Goal: Information Seeking & Learning: Check status

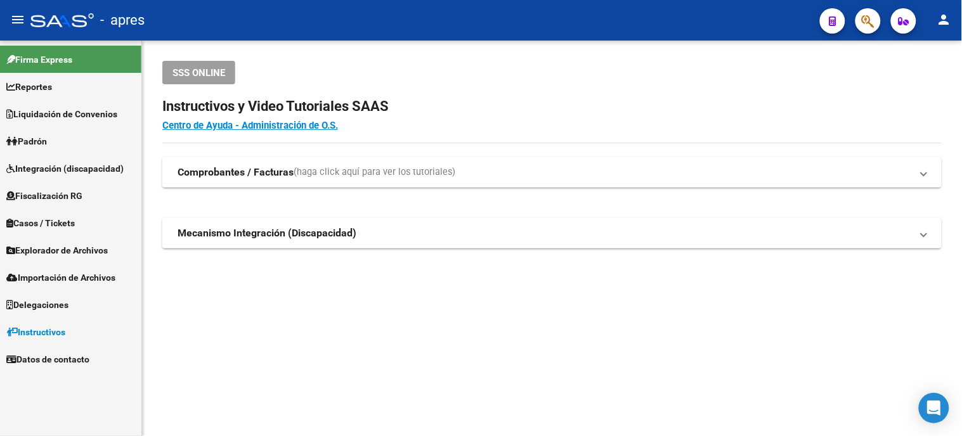
click at [867, 30] on span "button" at bounding box center [867, 21] width 13 height 26
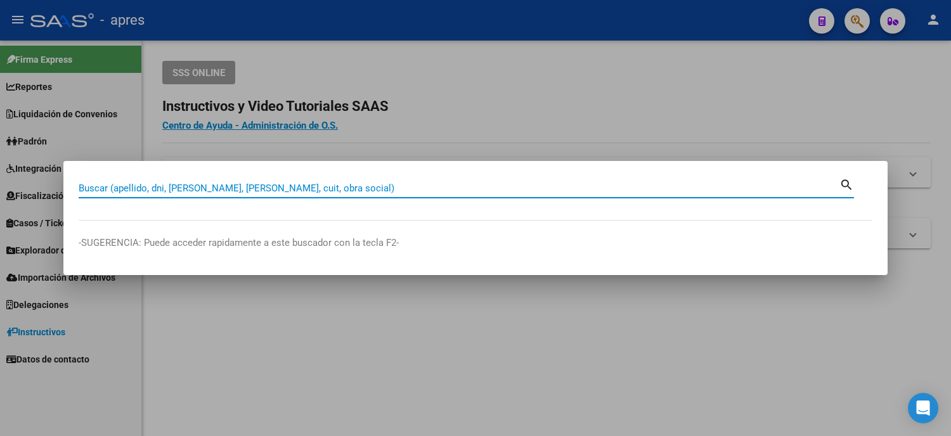
paste input "43515835"
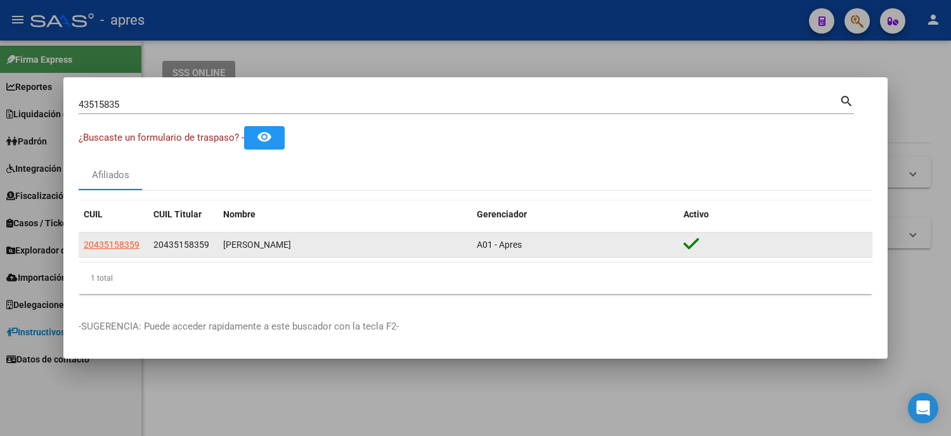
click at [99, 233] on datatable-body-cell "20435158359" at bounding box center [114, 245] width 70 height 25
click at [114, 241] on span "20435158359" at bounding box center [112, 245] width 56 height 10
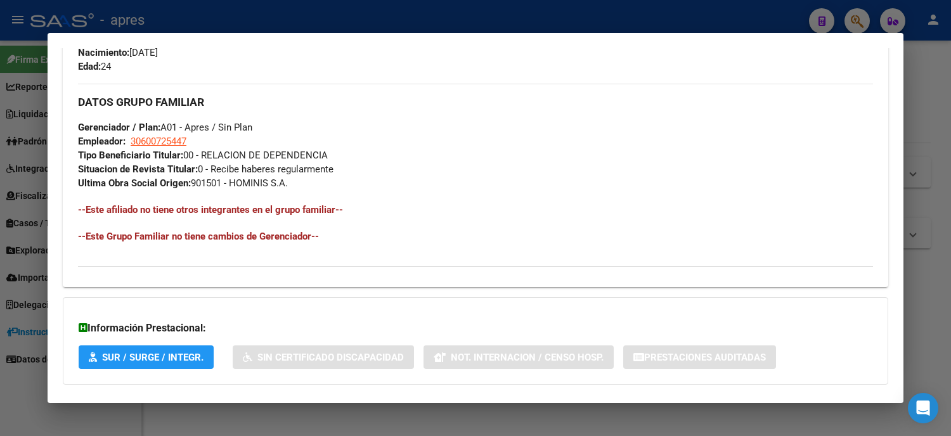
scroll to position [637, 0]
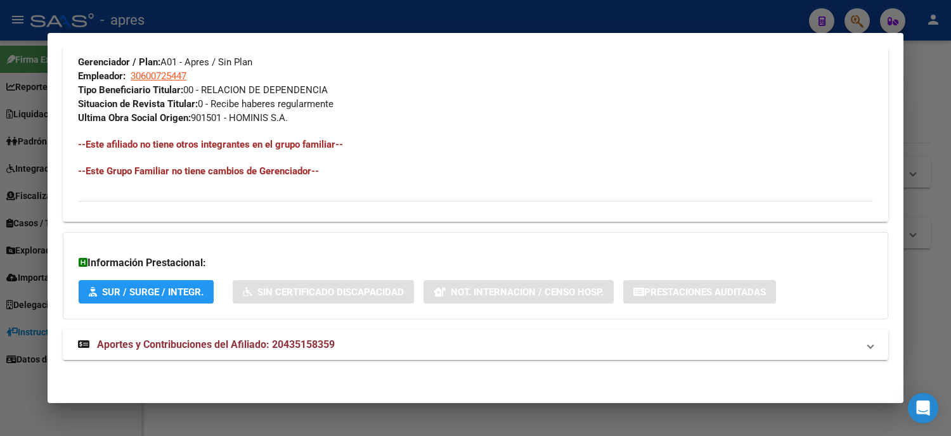
click at [225, 342] on span "Aportes y Contribuciones del Afiliado: 20435158359" at bounding box center [216, 344] width 238 height 12
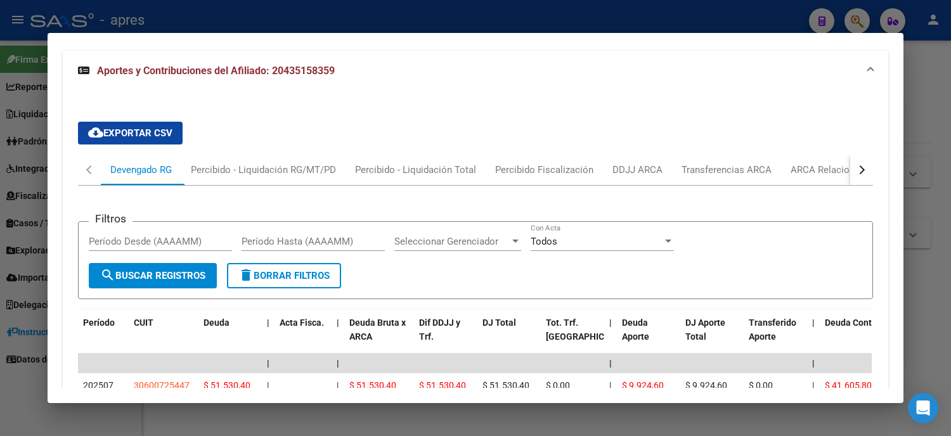
scroll to position [1085, 0]
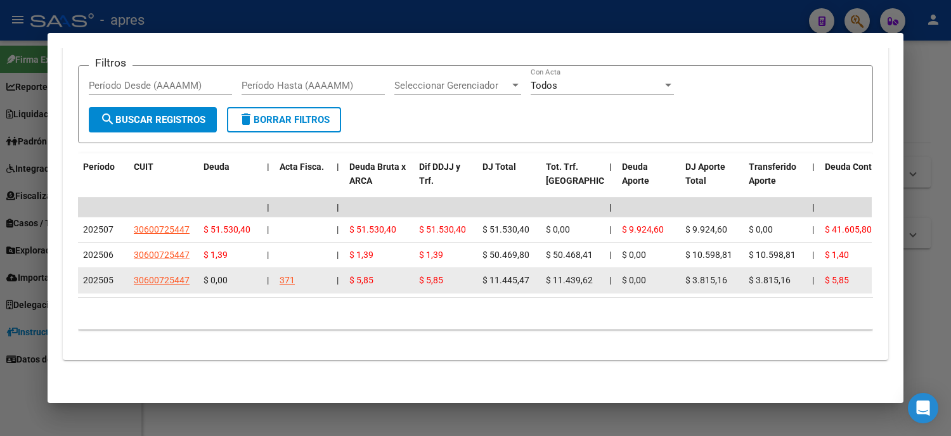
drag, startPoint x: 523, startPoint y: 268, endPoint x: 413, endPoint y: 268, distance: 109.7
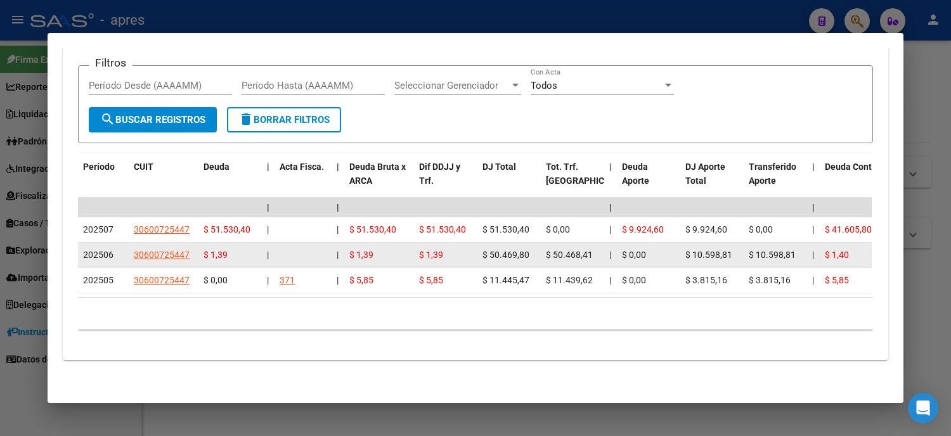
click at [513, 252] on datatable-body-cell "$ 50.469,80" at bounding box center [508, 255] width 63 height 25
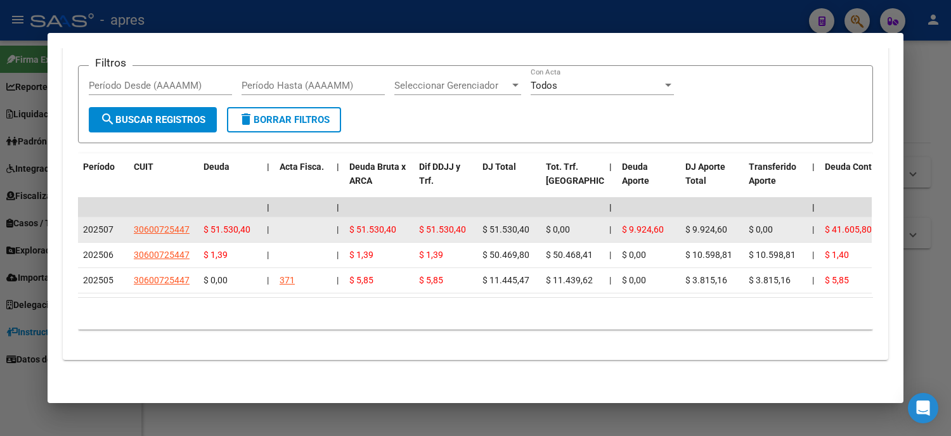
click at [511, 228] on datatable-body-cell "$ 51.530,40" at bounding box center [508, 229] width 63 height 25
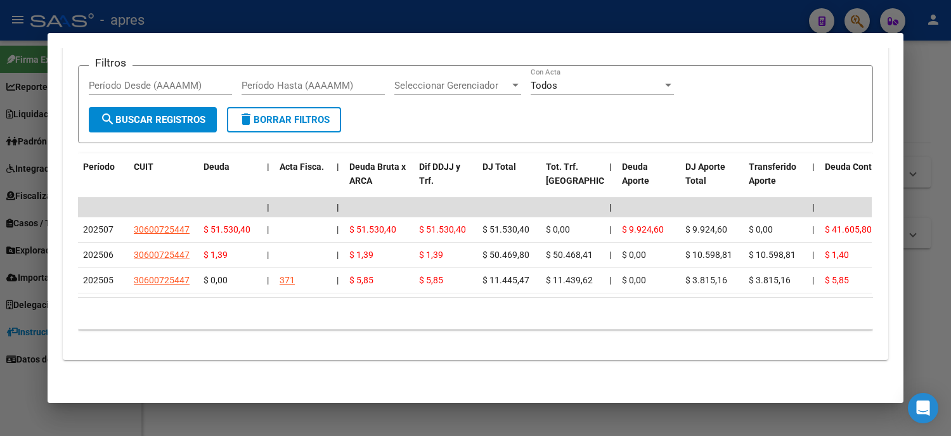
click at [0, 210] on div at bounding box center [475, 218] width 951 height 436
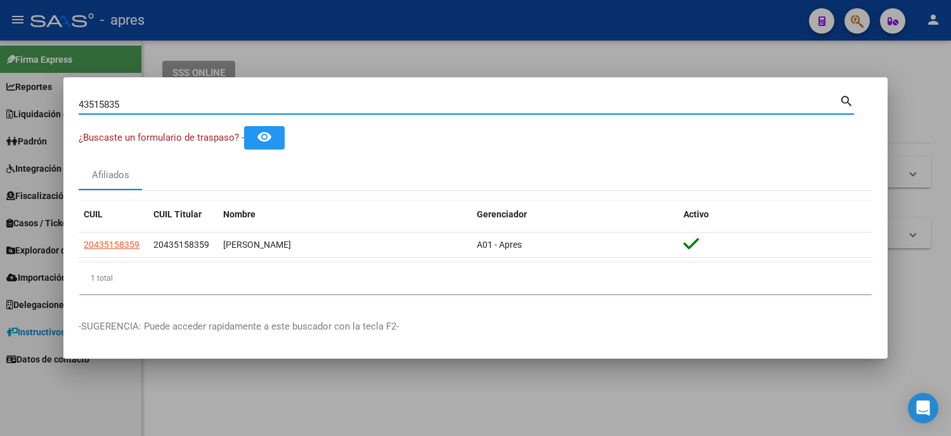
drag, startPoint x: 136, startPoint y: 106, endPoint x: 0, endPoint y: 102, distance: 135.7
click at [0, 102] on div "43515835 Buscar (apellido, dni, cuil, nro traspaso, cuit, obra social) search ¿…" at bounding box center [475, 218] width 951 height 436
paste input "2625279"
type input "42625279"
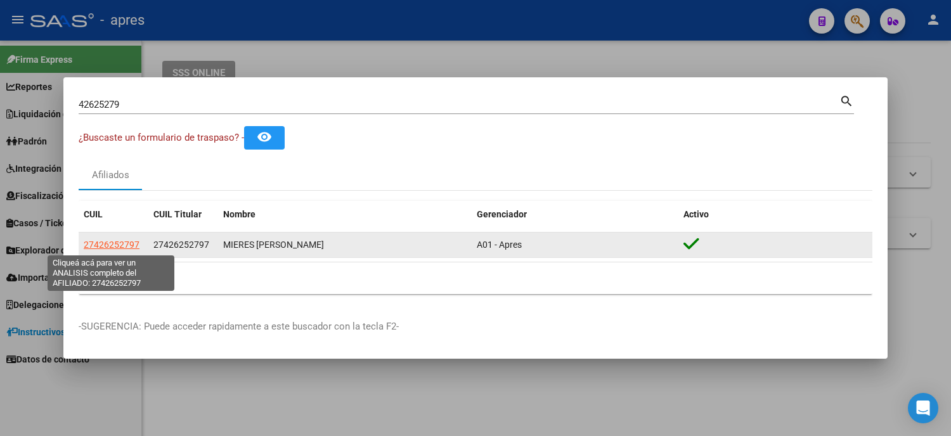
click at [112, 243] on span "27426252797" at bounding box center [112, 245] width 56 height 10
type textarea "27426252797"
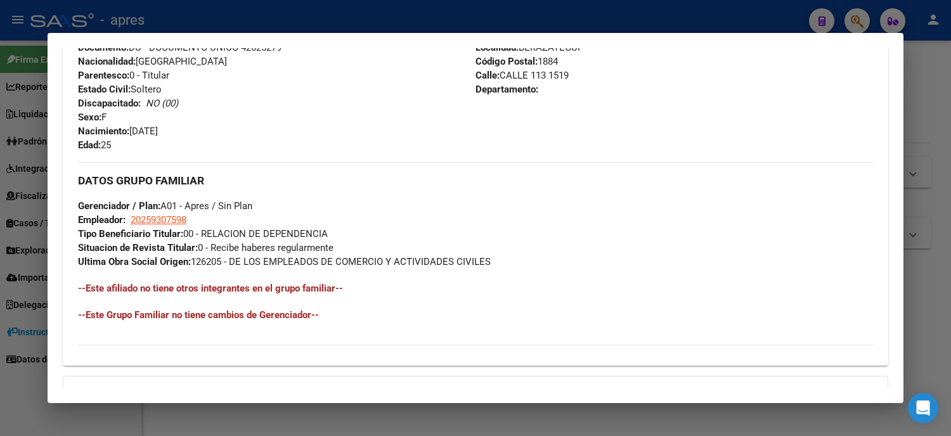
scroll to position [637, 0]
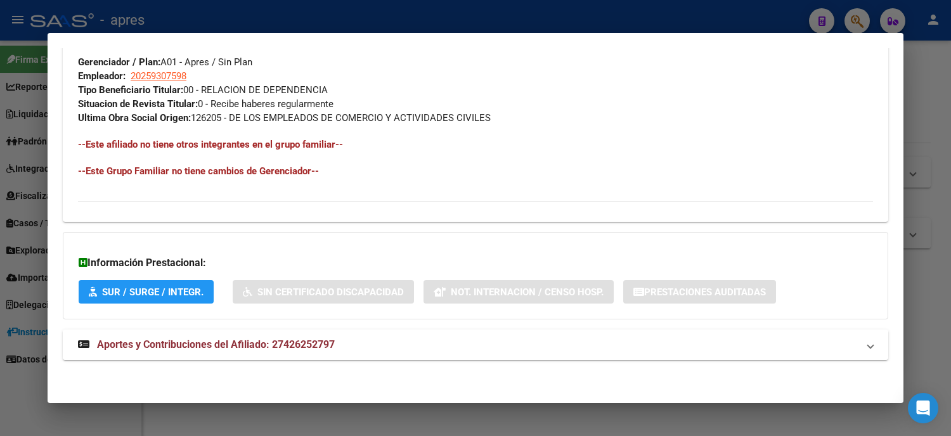
click at [289, 355] on mat-expansion-panel-header "Aportes y Contribuciones del Afiliado: 27426252797" at bounding box center [475, 345] width 825 height 30
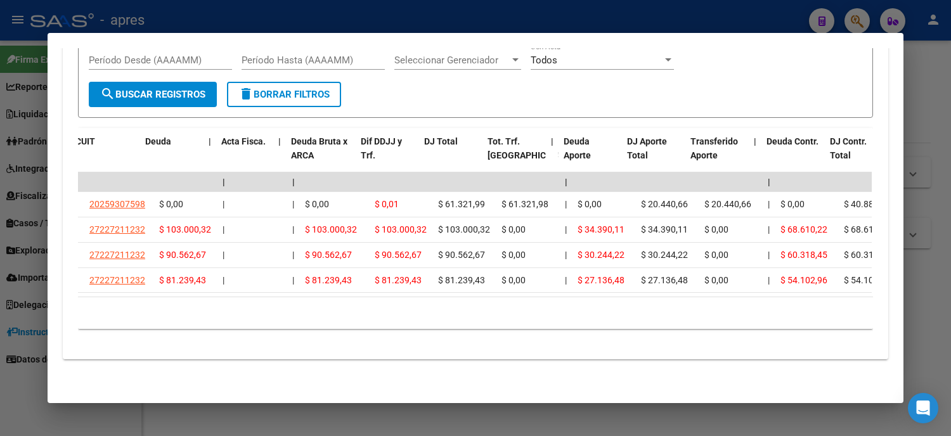
scroll to position [0, 117]
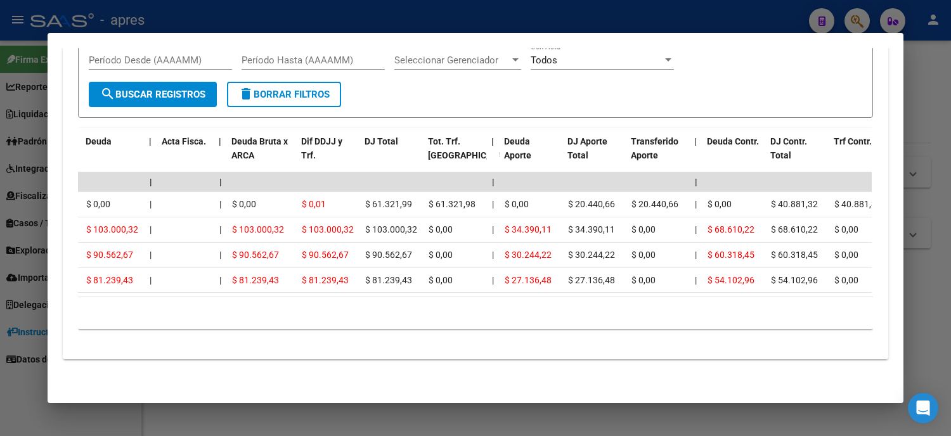
drag, startPoint x: 302, startPoint y: 297, endPoint x: 239, endPoint y: 298, distance: 63.4
click at [239, 298] on div "Período CUIT Deuda | Acta Fisca. | Deuda Bruta x ARCA Dif DDJJ y Trf. DJ Total …" at bounding box center [475, 229] width 795 height 202
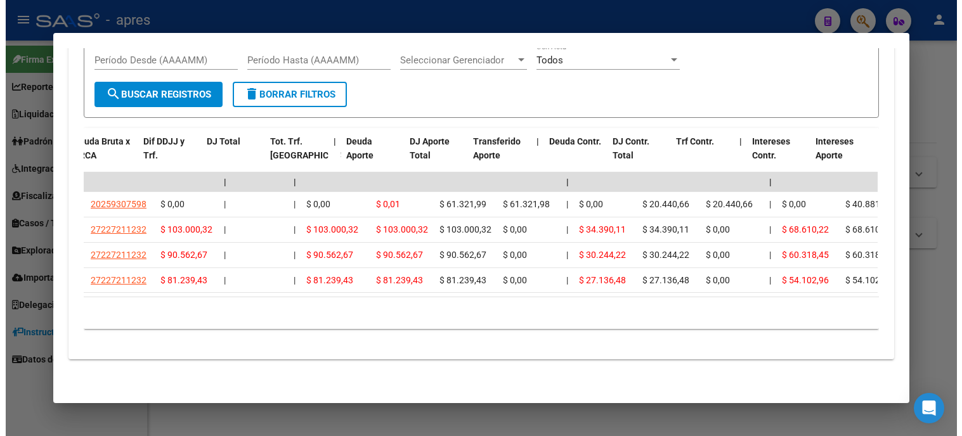
scroll to position [0, 321]
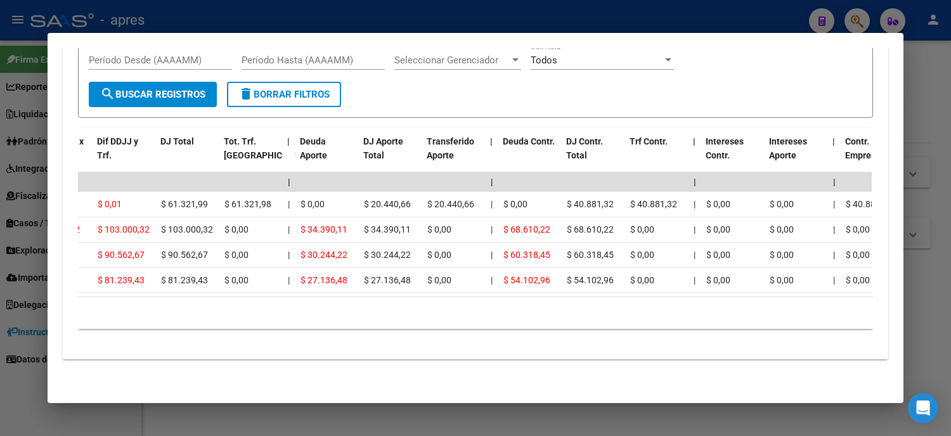
click at [0, 296] on div at bounding box center [475, 218] width 951 height 436
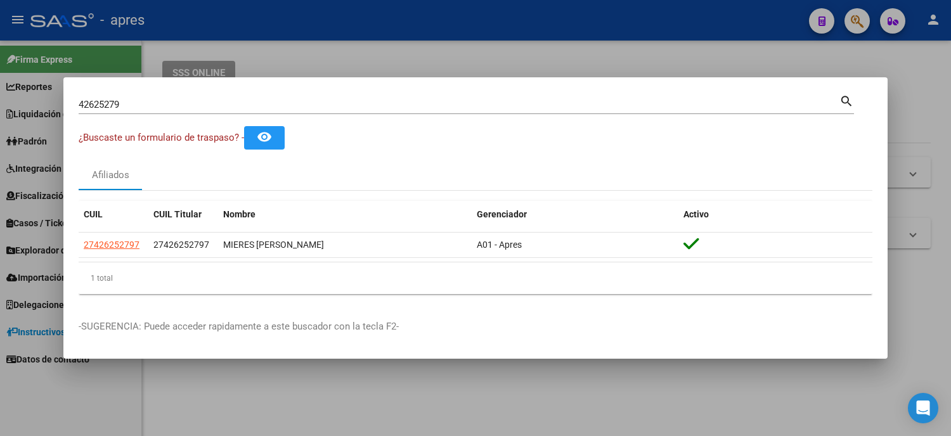
click at [0, 297] on div at bounding box center [475, 218] width 951 height 436
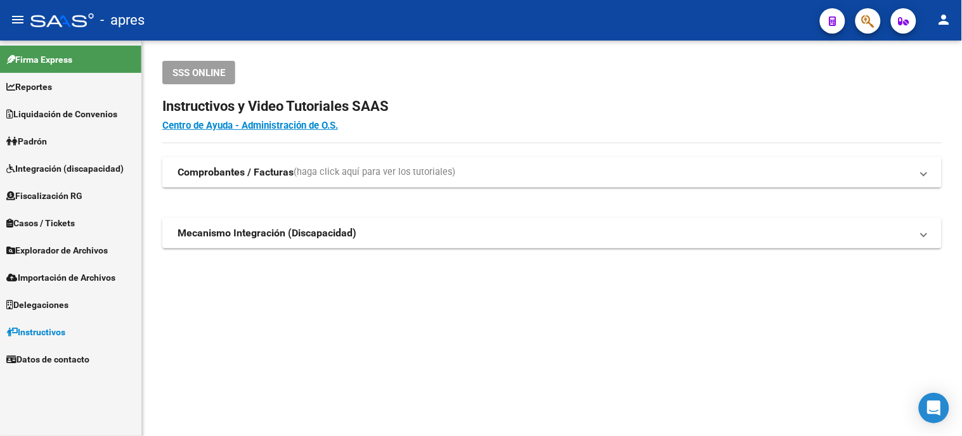
click at [58, 246] on span "Explorador de Archivos" at bounding box center [56, 250] width 101 height 14
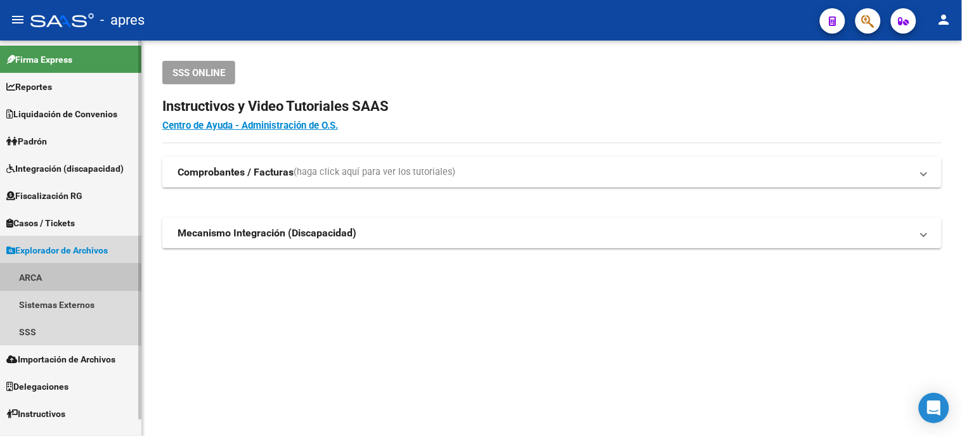
click at [54, 273] on link "ARCA" at bounding box center [70, 277] width 141 height 27
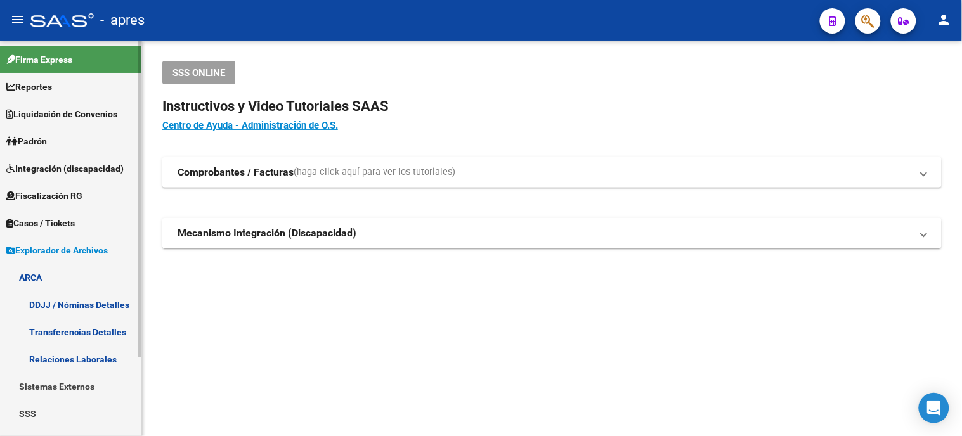
click at [125, 332] on link "Transferencias Detalles" at bounding box center [70, 331] width 141 height 27
click at [87, 326] on link "Transferencias Detalles" at bounding box center [70, 331] width 141 height 27
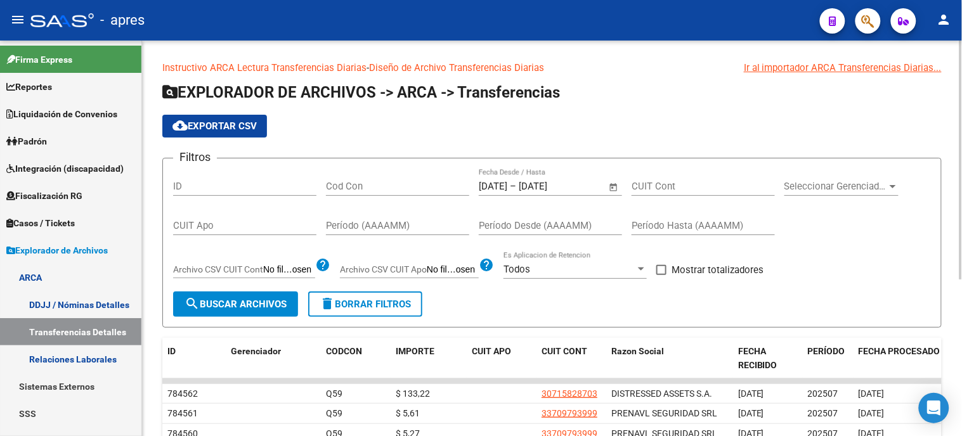
click at [254, 229] on input "CUIT Apo" at bounding box center [244, 225] width 143 height 11
paste input "27-42625279-7"
type input "27-42625279-7"
click at [612, 195] on span "Open calendar" at bounding box center [613, 187] width 30 height 30
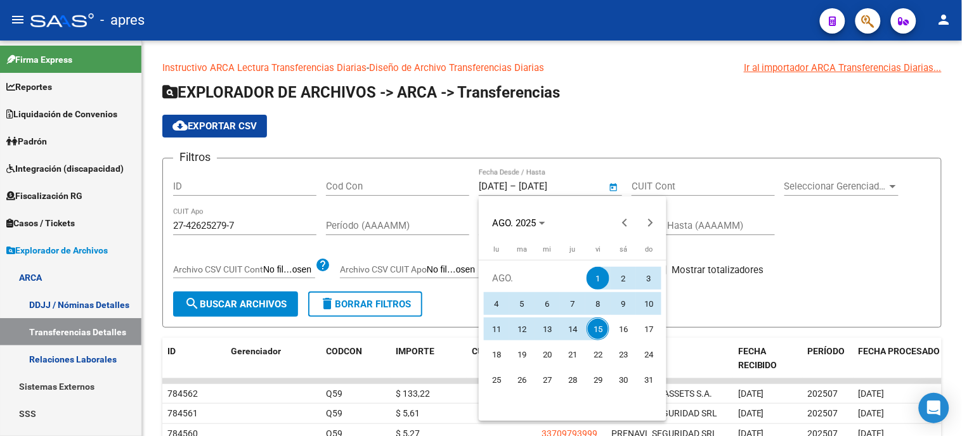
click at [593, 108] on div at bounding box center [481, 218] width 962 height 436
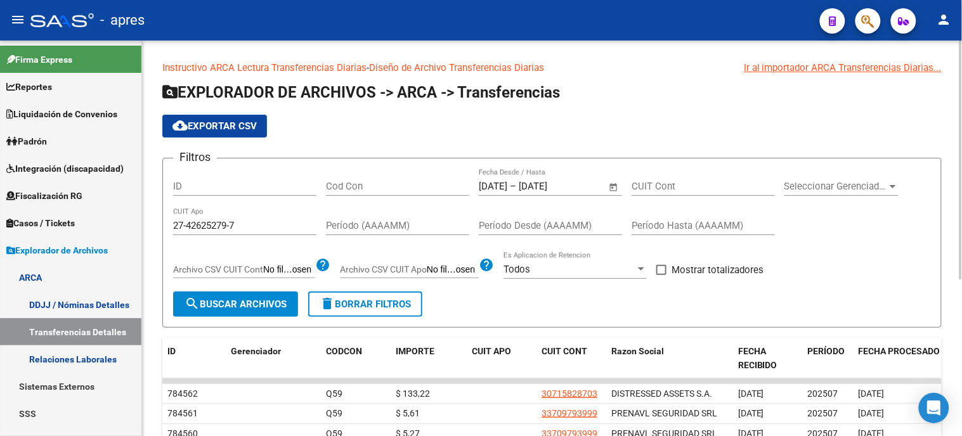
click at [273, 308] on span "search Buscar Archivos" at bounding box center [235, 304] width 102 height 11
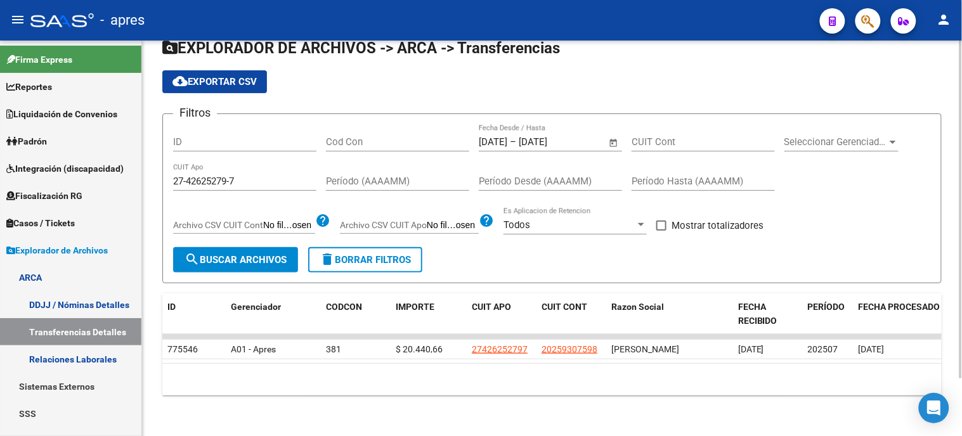
scroll to position [67, 0]
click at [618, 127] on span "Open calendar" at bounding box center [613, 142] width 30 height 30
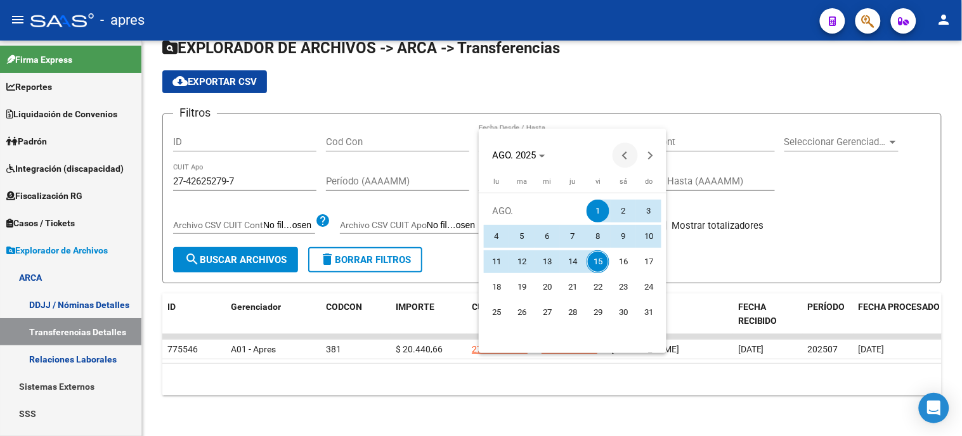
click at [619, 150] on span "Previous month" at bounding box center [624, 155] width 25 height 25
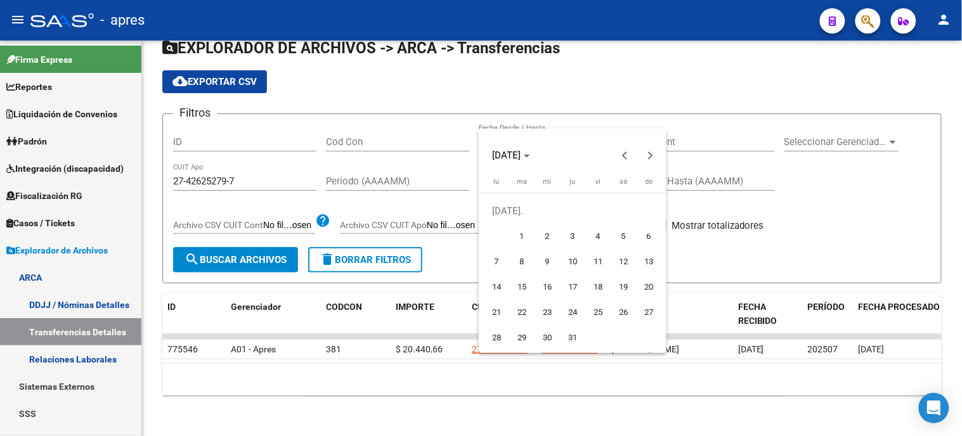
drag, startPoint x: 523, startPoint y: 236, endPoint x: 654, endPoint y: 184, distance: 141.1
click at [522, 236] on span "1" at bounding box center [521, 236] width 23 height 23
type input "[DATE]"
click at [651, 157] on span "Next month" at bounding box center [650, 155] width 25 height 25
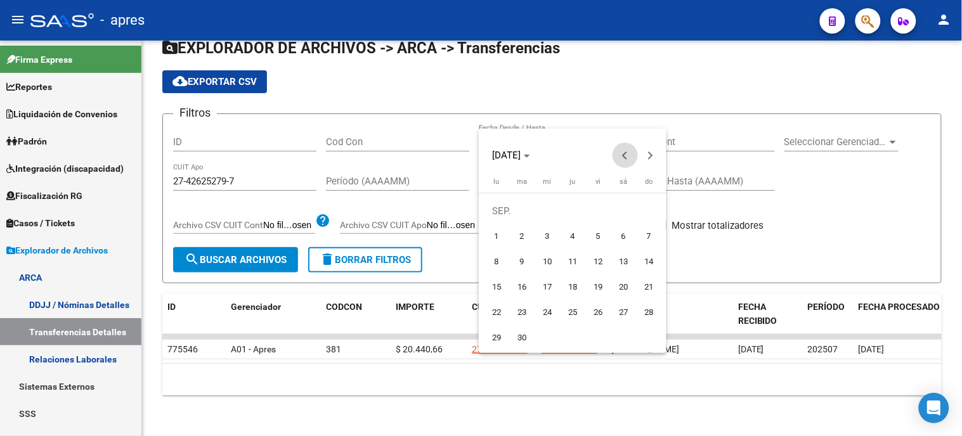
click at [620, 153] on span "Previous month" at bounding box center [624, 155] width 25 height 25
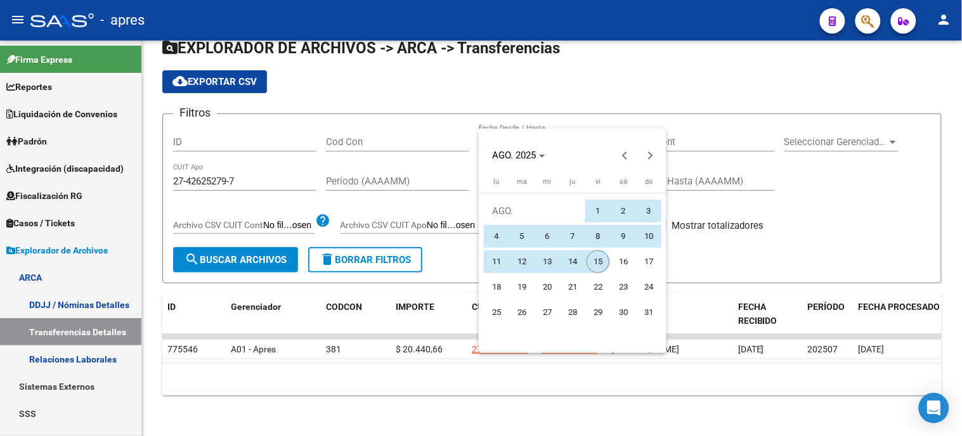
click at [603, 257] on span "15" at bounding box center [597, 261] width 23 height 23
type input "[DATE]"
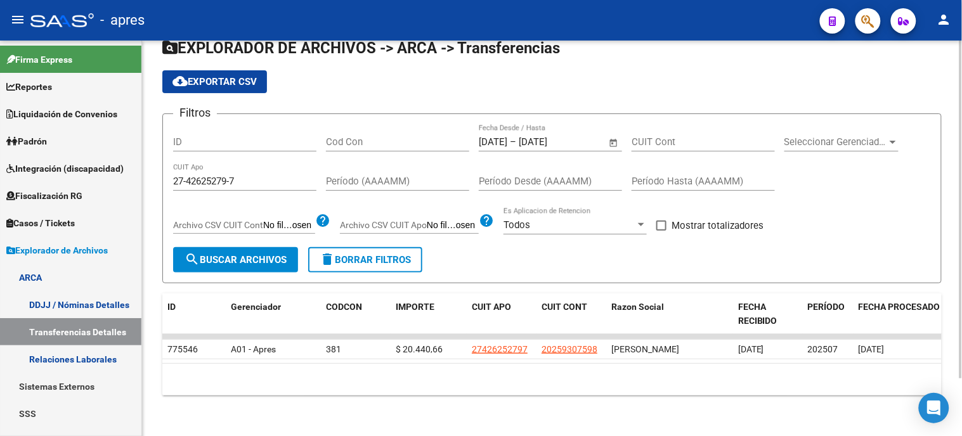
click at [256, 247] on button "search Buscar Archivos" at bounding box center [235, 259] width 125 height 25
click at [615, 127] on span "Open calendar" at bounding box center [613, 142] width 30 height 30
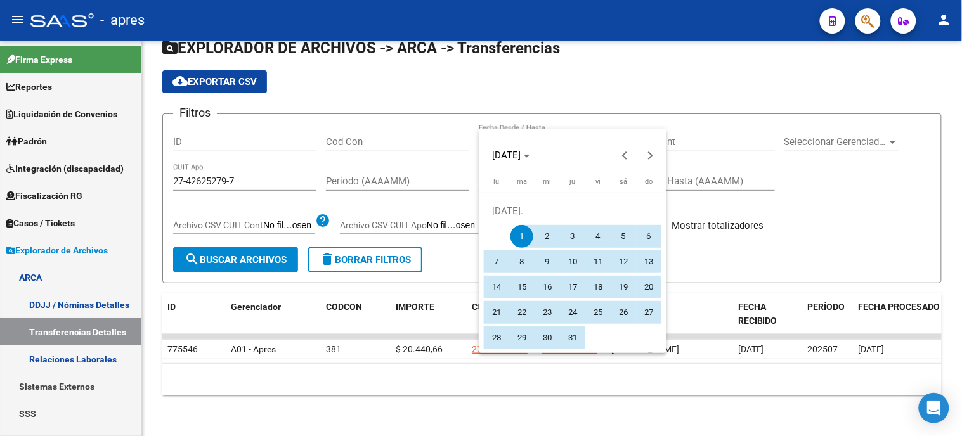
click at [641, 141] on div "[DATE]" at bounding box center [573, 148] width 188 height 39
click at [619, 152] on span "Previous month" at bounding box center [624, 155] width 25 height 25
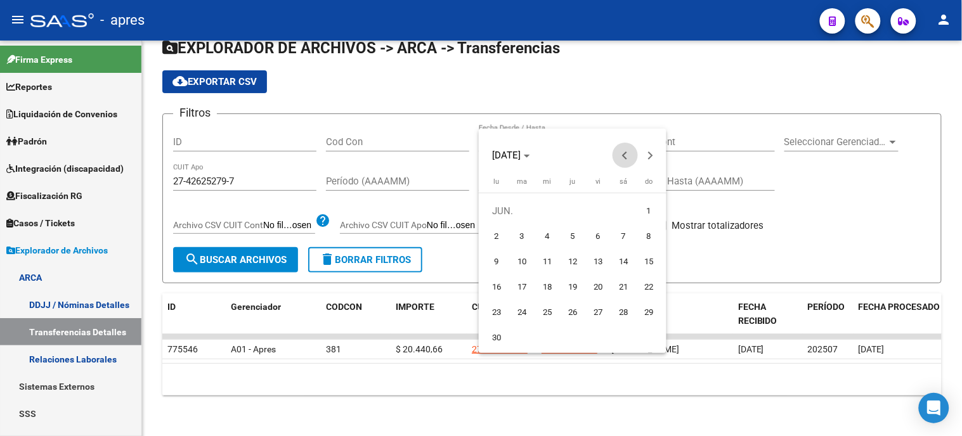
click at [619, 152] on span "Previous month" at bounding box center [624, 155] width 25 height 25
click at [569, 203] on span "1" at bounding box center [572, 211] width 23 height 23
type input "[DATE]"
click at [651, 157] on span "Next month" at bounding box center [650, 155] width 25 height 25
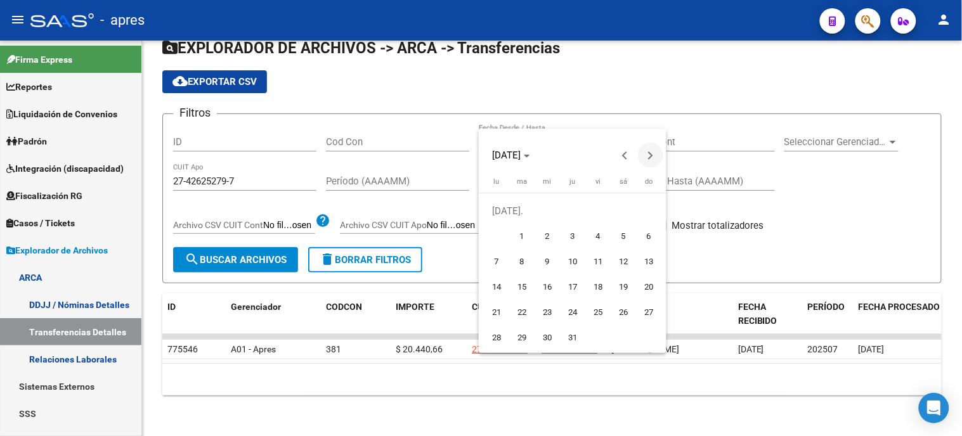
click at [638, 156] on span "Next month" at bounding box center [650, 155] width 25 height 25
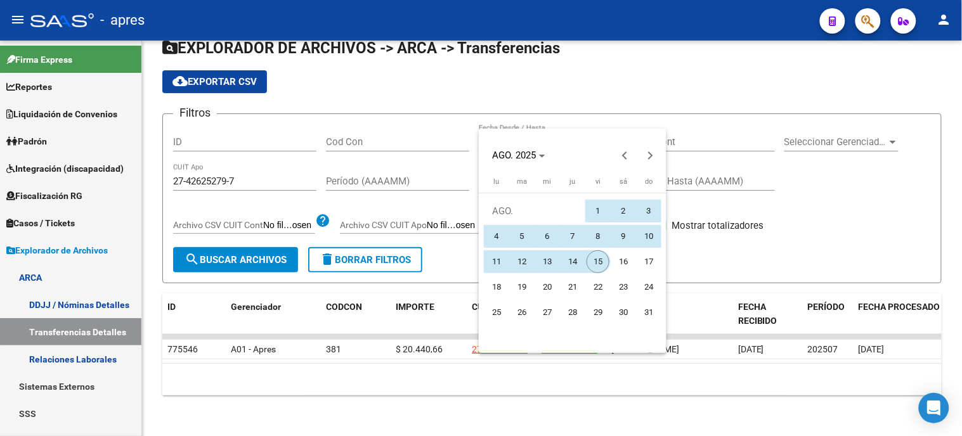
click at [594, 258] on span "15" at bounding box center [597, 261] width 23 height 23
type input "[DATE]"
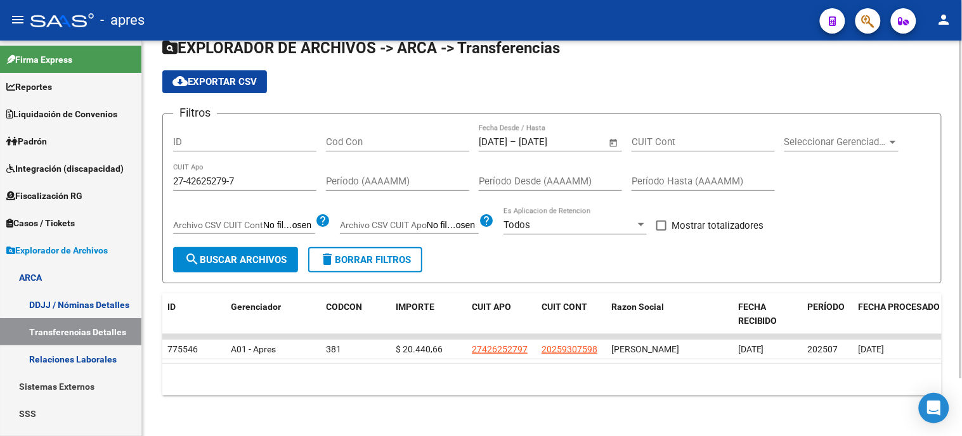
click at [273, 254] on span "search Buscar Archivos" at bounding box center [235, 259] width 102 height 11
drag, startPoint x: 625, startPoint y: 351, endPoint x: 813, endPoint y: 368, distance: 189.0
click at [813, 368] on div "ID Gerenciador CODCON IMPORTE CUIT APO CUIT CONT Razon Social FECHA RECIBIDO PE…" at bounding box center [551, 344] width 779 height 103
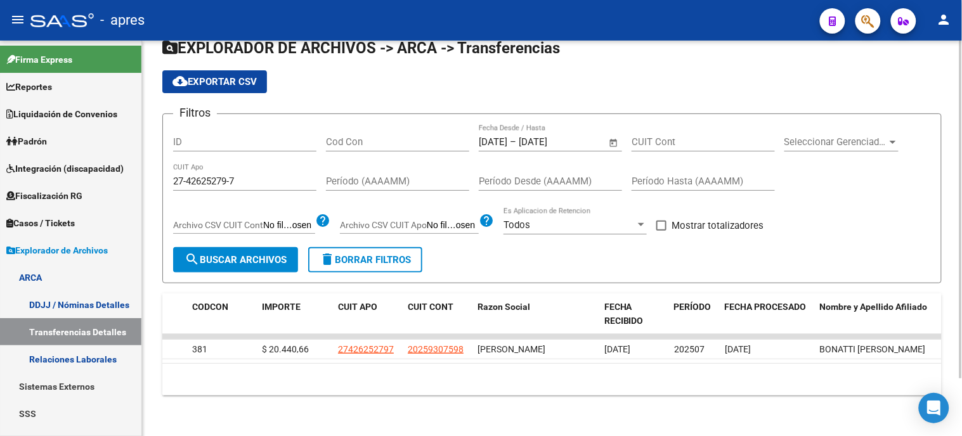
scroll to position [0, 0]
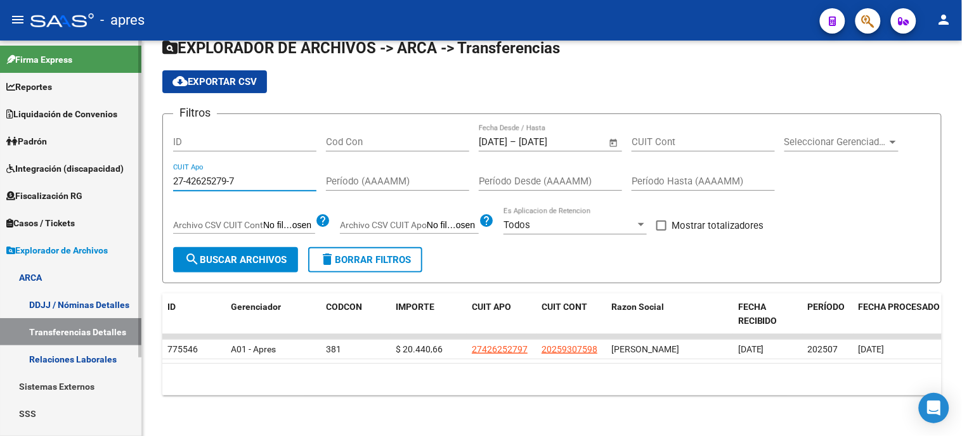
drag, startPoint x: 254, startPoint y: 158, endPoint x: 104, endPoint y: 60, distance: 179.8
click at [146, 160] on div "Instructivo ARCA Lectura Transferencias Diarias - Diseño de Archivo Transferenc…" at bounding box center [552, 216] width 820 height 440
